Goal: Check status

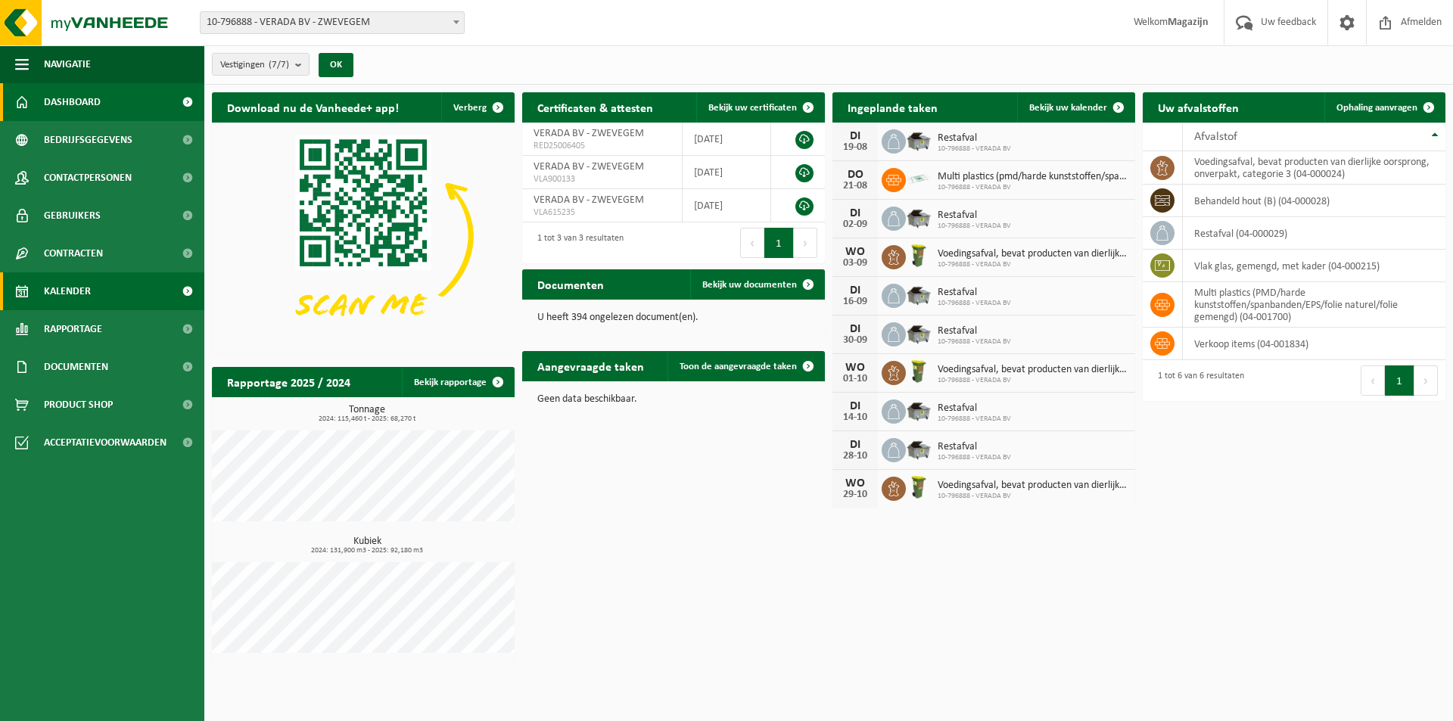
click at [65, 294] on span "Kalender" at bounding box center [67, 291] width 47 height 38
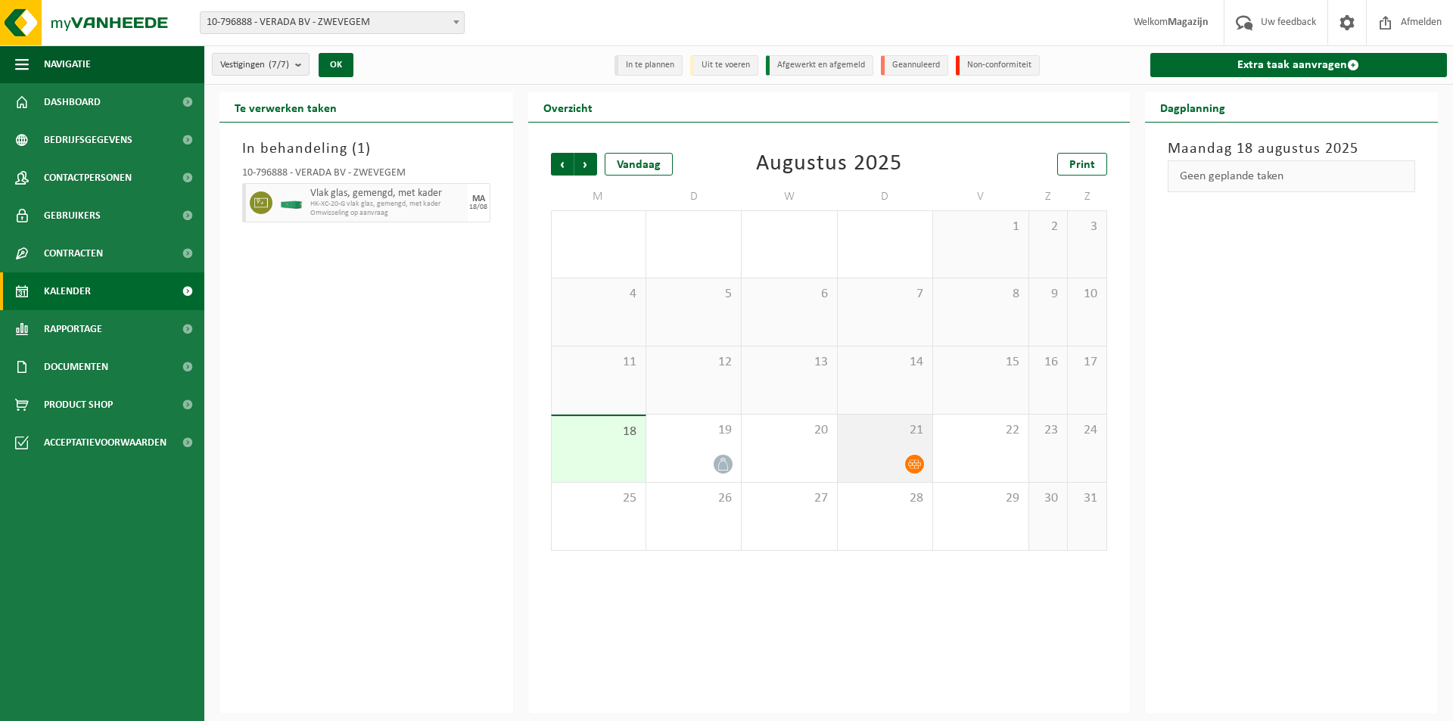
click at [916, 465] on icon at bounding box center [914, 464] width 13 height 9
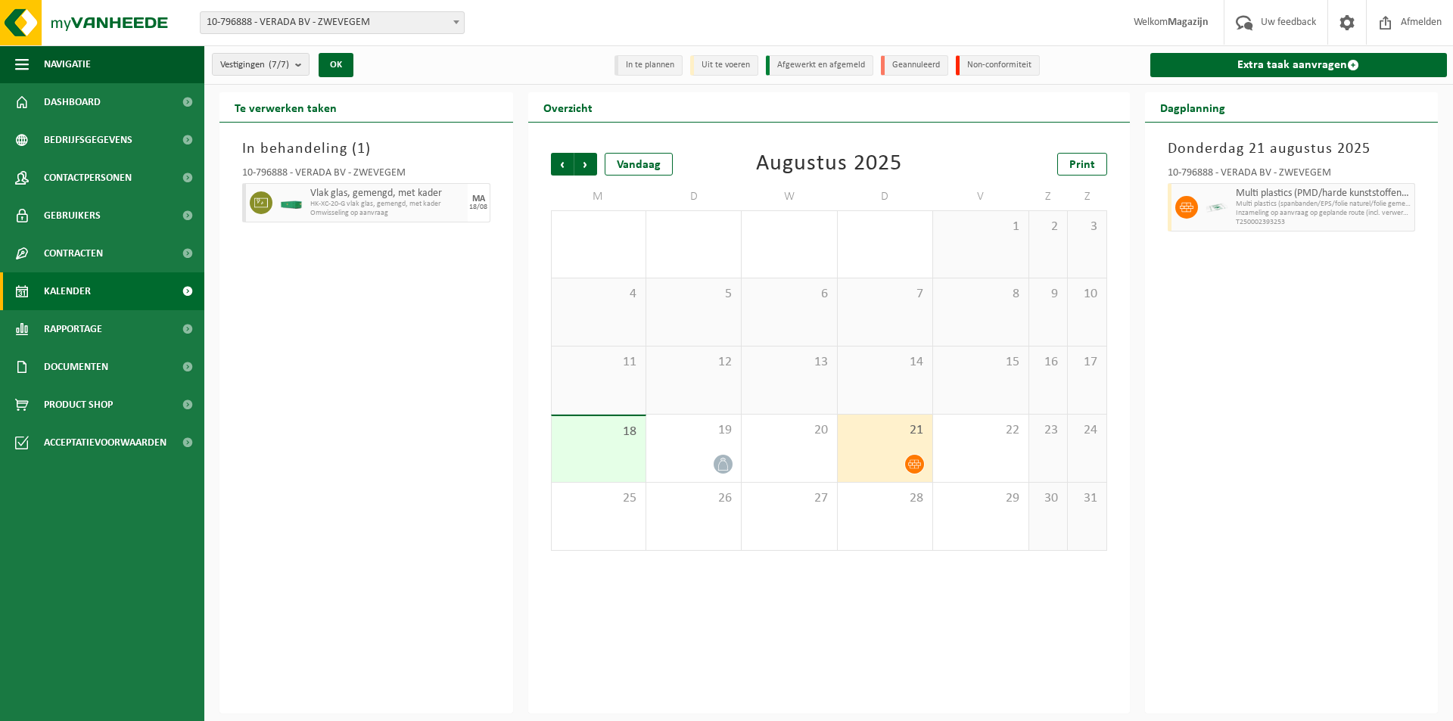
click at [1214, 459] on div "[DATE] 10-796888 - VERADA BV - ZWEVEGEM Multi plastics (PMD/harde kunststoffen/…" at bounding box center [1292, 418] width 294 height 591
